Goal: Task Accomplishment & Management: Manage account settings

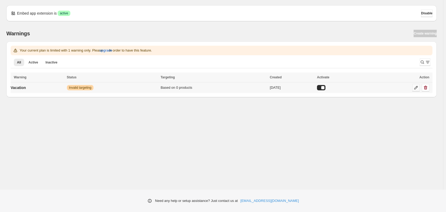
click at [419, 88] on icon at bounding box center [416, 87] width 5 height 5
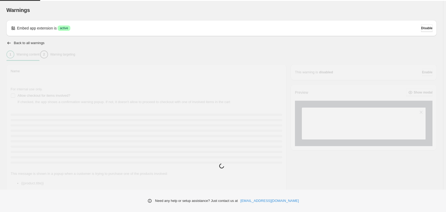
type input "********"
type input "**********"
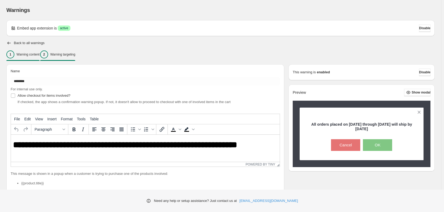
click at [75, 52] on div "2 Warning targeting" at bounding box center [57, 54] width 35 height 8
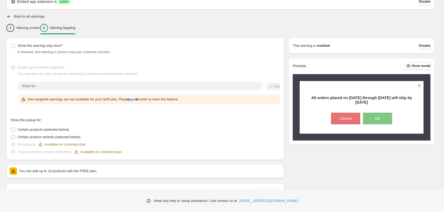
scroll to position [83, 0]
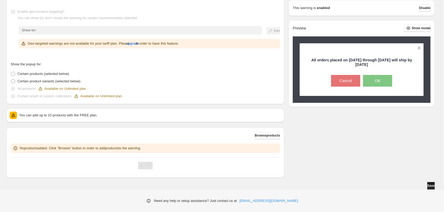
click at [429, 184] on button "Save" at bounding box center [430, 185] width 7 height 7
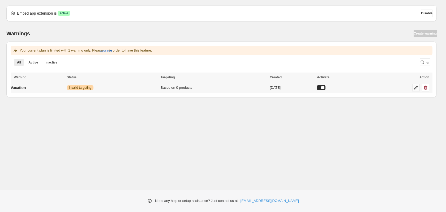
click at [416, 89] on icon at bounding box center [416, 87] width 5 height 5
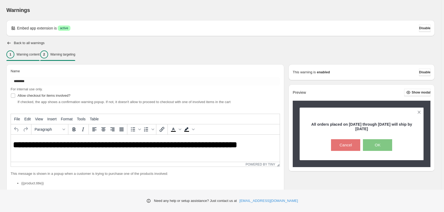
click at [75, 56] on p "Warning targeting" at bounding box center [62, 54] width 25 height 4
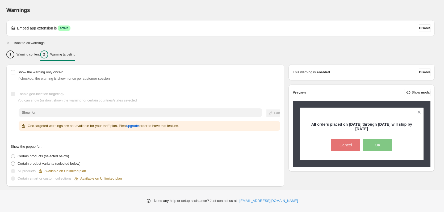
scroll to position [83, 0]
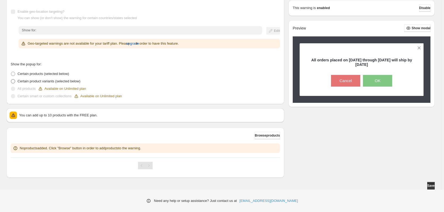
click at [13, 81] on span at bounding box center [13, 81] width 4 height 4
click at [14, 73] on span at bounding box center [13, 74] width 4 height 4
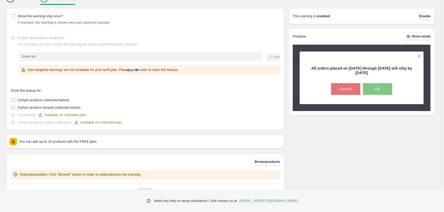
click at [137, 70] on span "upgrade" at bounding box center [132, 69] width 13 height 5
click at [139, 69] on span "upgrade" at bounding box center [132, 69] width 13 height 5
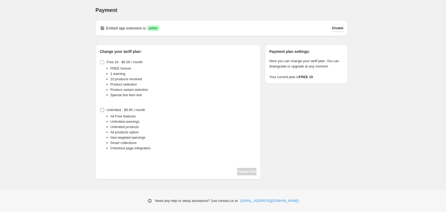
click at [102, 109] on span at bounding box center [102, 110] width 4 height 4
click at [245, 173] on span "Change Plan" at bounding box center [246, 172] width 19 height 4
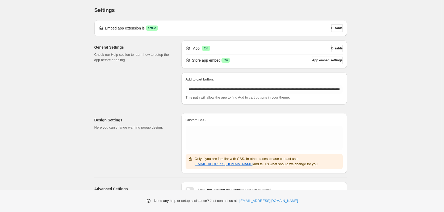
scroll to position [58, 0]
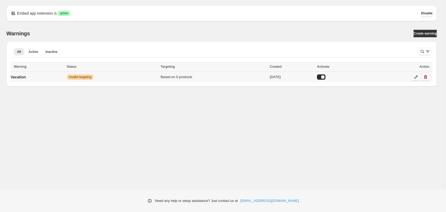
click at [415, 76] on icon at bounding box center [416, 76] width 5 height 5
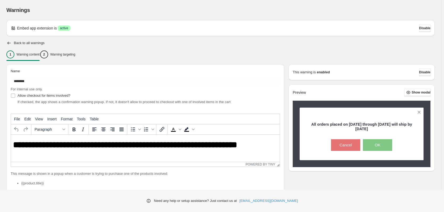
click at [13, 145] on strong "**********" at bounding box center [125, 145] width 224 height 9
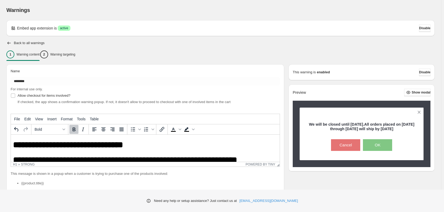
scroll to position [4, 0]
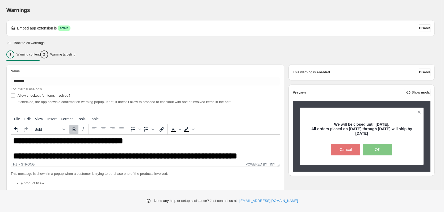
click at [252, 156] on h1 "**********" at bounding box center [145, 155] width 264 height 9
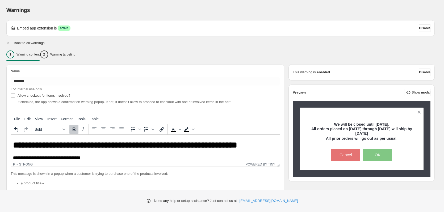
scroll to position [93, 0]
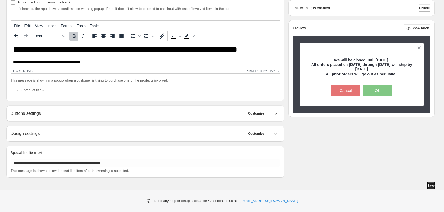
click at [431, 186] on span "Save" at bounding box center [430, 186] width 7 height 4
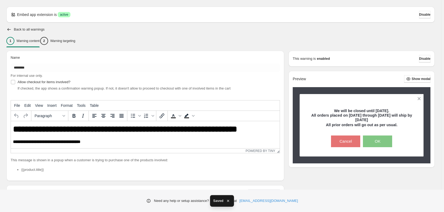
scroll to position [0, 0]
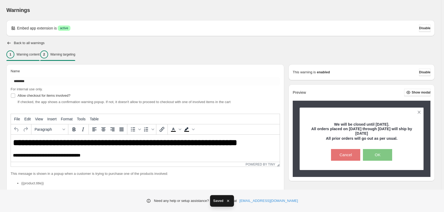
click at [75, 54] on p "Warning targeting" at bounding box center [62, 54] width 25 height 4
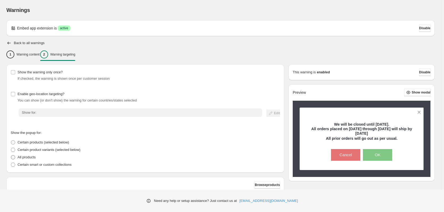
click at [13, 157] on span at bounding box center [13, 157] width 4 height 4
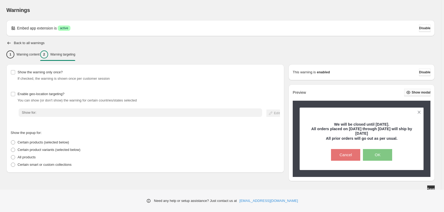
click at [423, 92] on span "Show modal" at bounding box center [420, 92] width 19 height 4
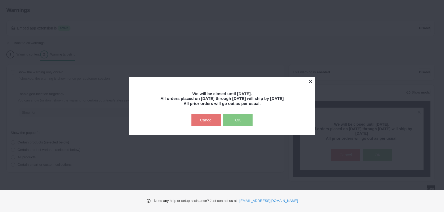
click at [311, 81] on button at bounding box center [310, 81] width 9 height 9
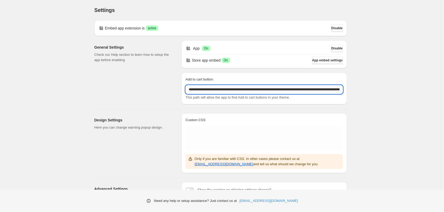
click at [323, 90] on input "**********" at bounding box center [264, 89] width 157 height 9
click at [332, 61] on span "App embed settings" at bounding box center [327, 60] width 31 height 4
